Goal: Check status: Check status

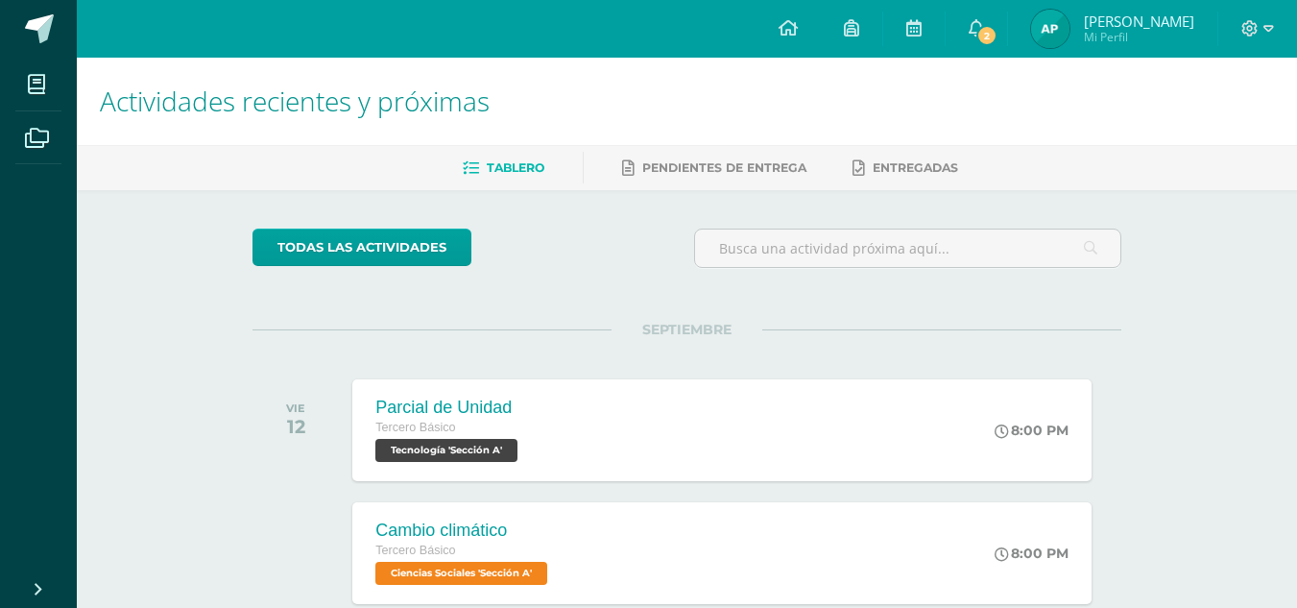
click at [1070, 21] on img at bounding box center [1050, 29] width 38 height 38
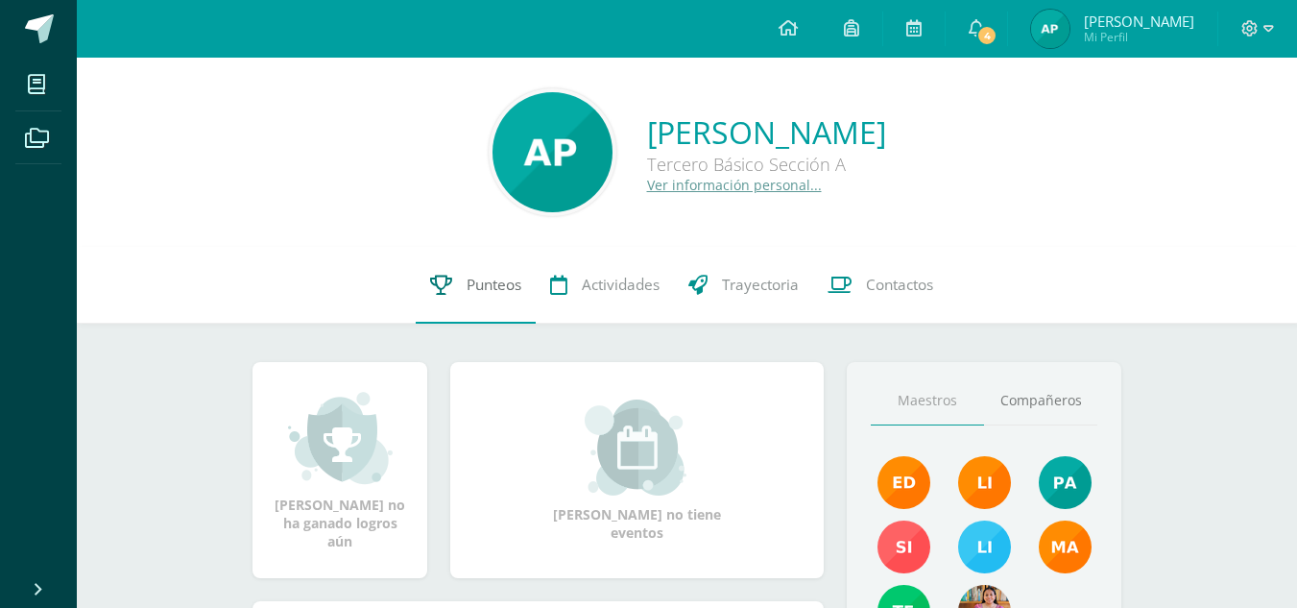
click at [484, 282] on span "Punteos" at bounding box center [494, 285] width 55 height 20
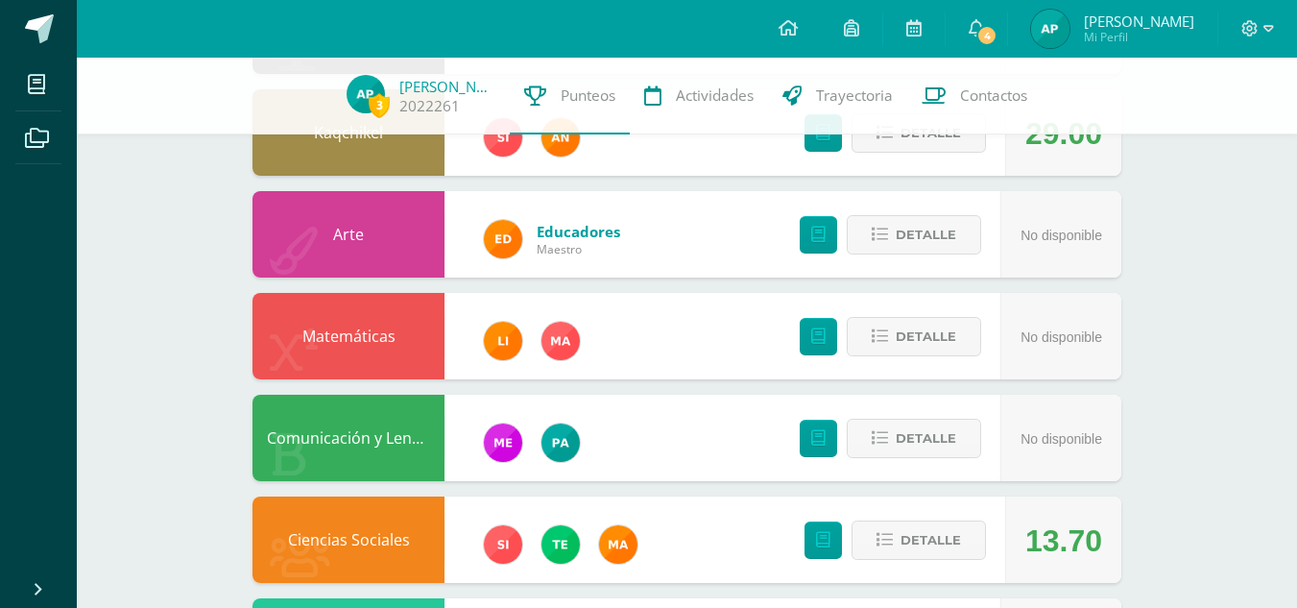
scroll to position [488, 0]
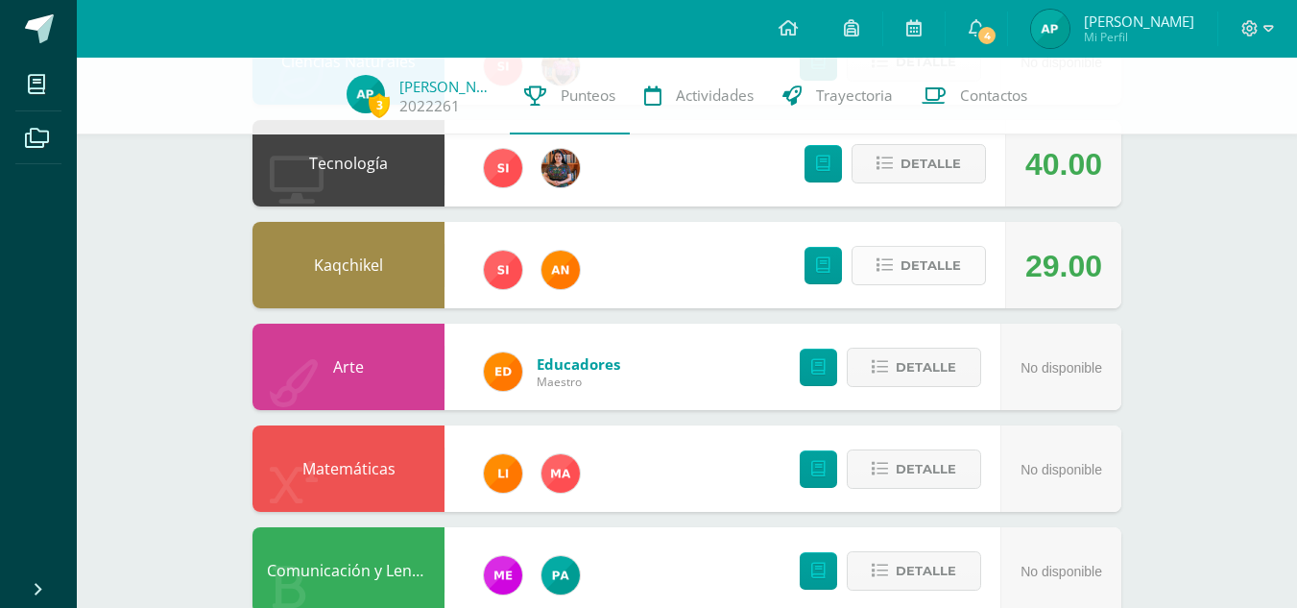
click at [925, 274] on span "Detalle" at bounding box center [931, 266] width 60 height 36
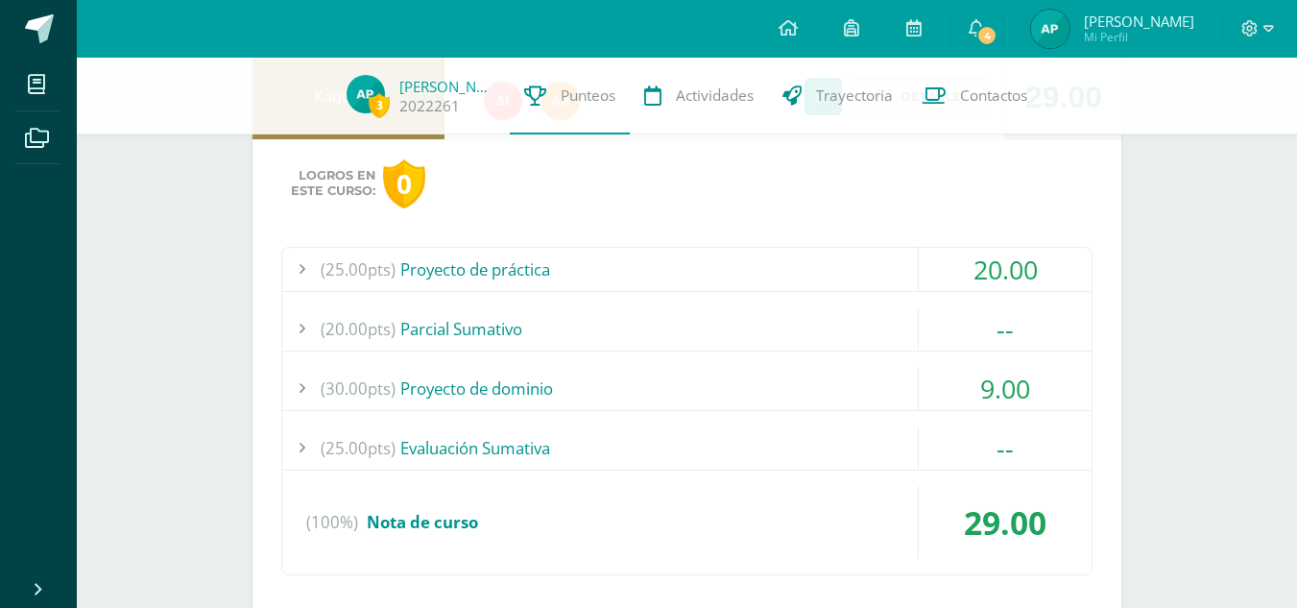
scroll to position [660, 0]
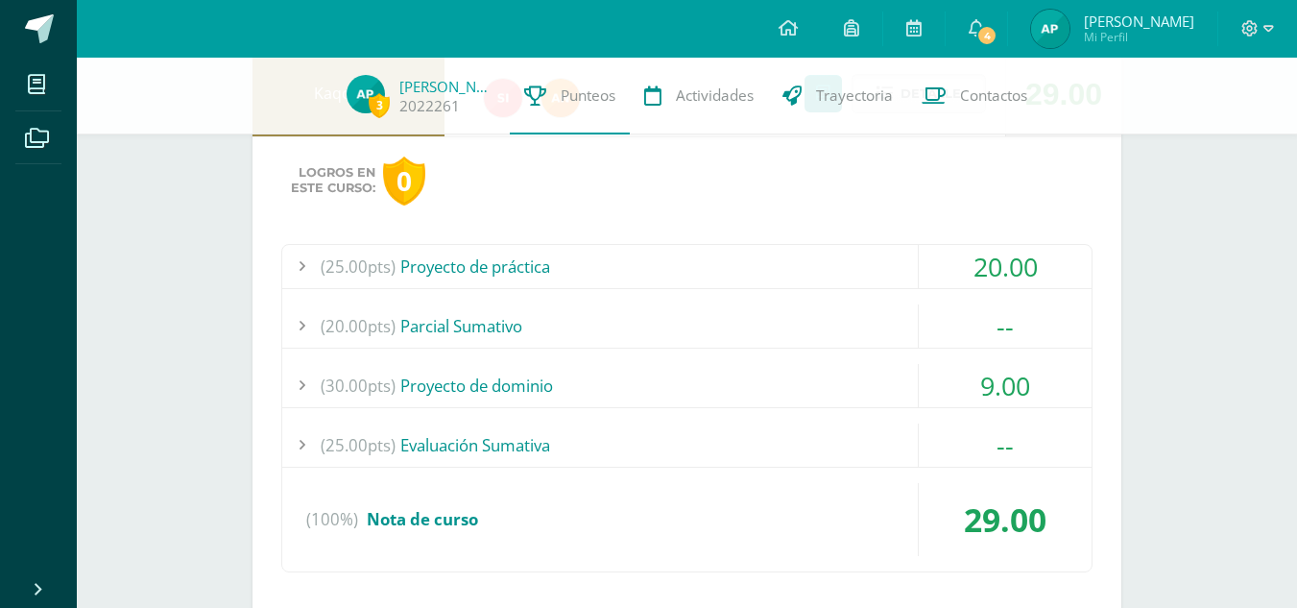
click at [775, 388] on div "(30.00pts) Proyecto de dominio" at bounding box center [687, 385] width 810 height 43
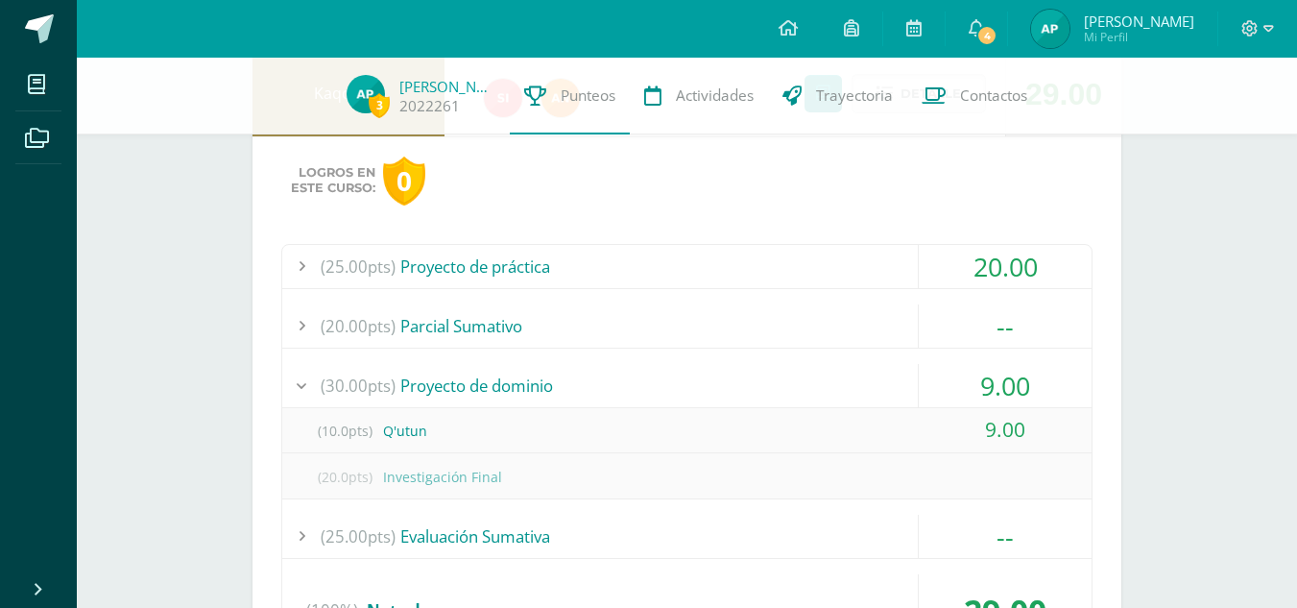
click at [757, 260] on div "(25.00pts) Proyecto de práctica" at bounding box center [687, 266] width 810 height 43
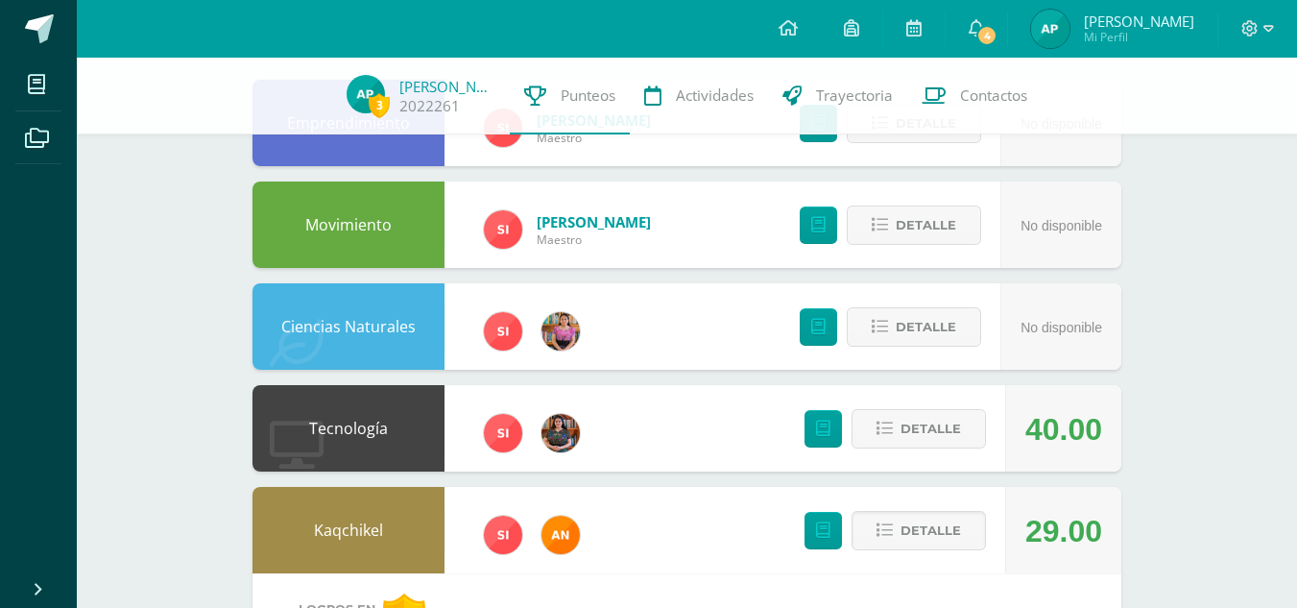
scroll to position [0, 0]
